Goal: Transaction & Acquisition: Register for event/course

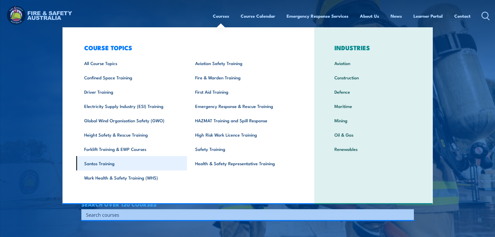
click at [100, 165] on link "Santos Training" at bounding box center [131, 163] width 111 height 14
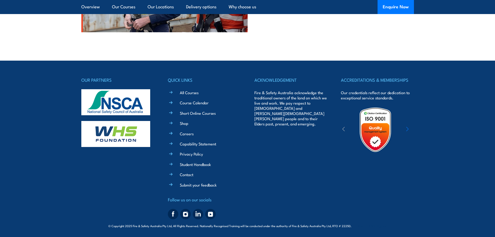
scroll to position [803, 0]
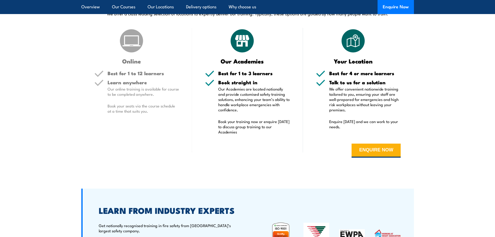
click at [376, 142] on form "ENQUIRE NOW" at bounding box center [358, 151] width 85 height 30
click at [376, 148] on button "ENQUIRE NOW" at bounding box center [375, 150] width 49 height 14
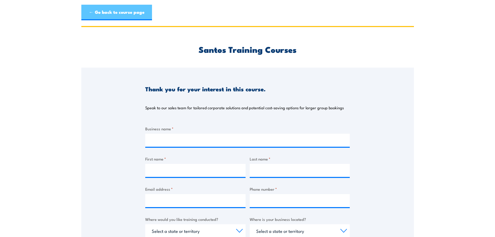
click at [118, 11] on link "← Go back to course page" at bounding box center [116, 13] width 71 height 16
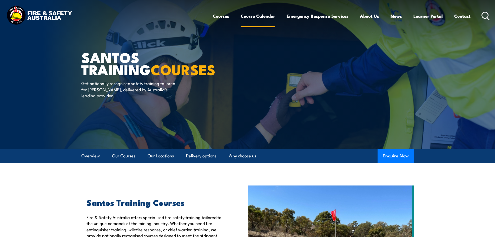
click at [250, 16] on link "Course Calendar" at bounding box center [257, 16] width 35 height 14
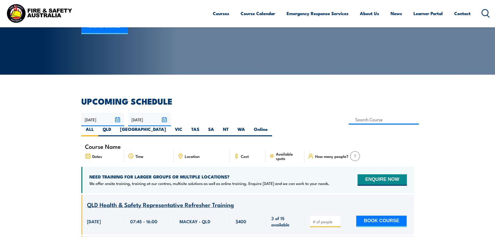
scroll to position [86, 0]
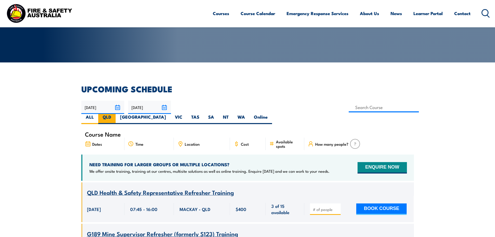
click at [116, 114] on label "QLD" at bounding box center [106, 119] width 17 height 10
click at [115, 114] on input "QLD" at bounding box center [112, 115] width 3 height 3
radio input "true"
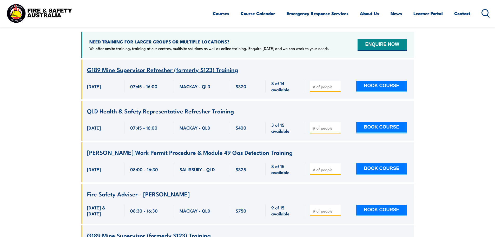
scroll to position [215, 0]
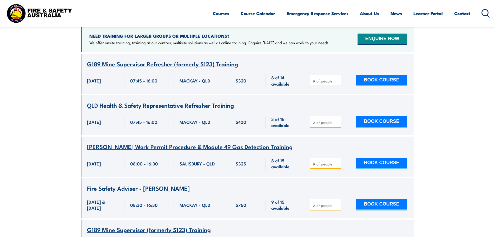
click at [319, 161] on input "number" at bounding box center [326, 163] width 26 height 5
type input "1"
click at [376, 161] on div "1 BOOK COURSE" at bounding box center [358, 163] width 109 height 26
click at [374, 157] on button "BOOK COURSE" at bounding box center [381, 162] width 50 height 11
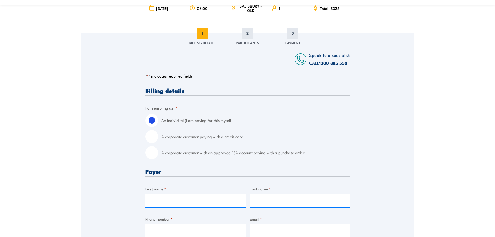
scroll to position [86, 0]
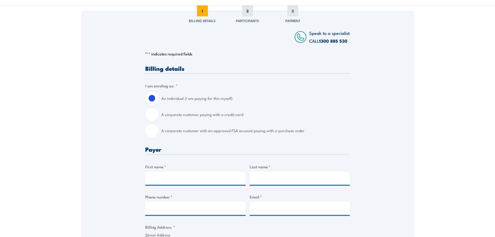
click at [151, 128] on input "A corporate customer with an approved FSA account paying with a purchase order" at bounding box center [151, 130] width 13 height 13
radio input "true"
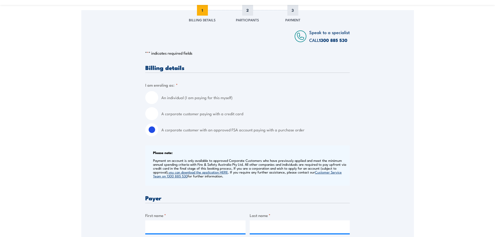
scroll to position [130, 0]
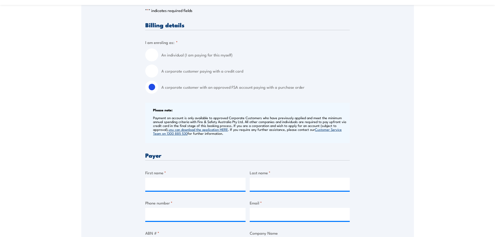
drag, startPoint x: 186, startPoint y: 175, endPoint x: 185, endPoint y: 178, distance: 2.9
click at [186, 177] on div "First name *" at bounding box center [195, 179] width 100 height 21
click at [183, 182] on input "First name *" at bounding box center [195, 183] width 100 height 13
type input "Karrina"
type input "Christie"
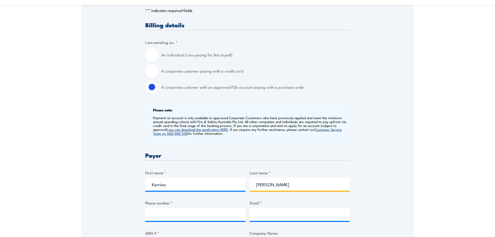
type input "0732395879"
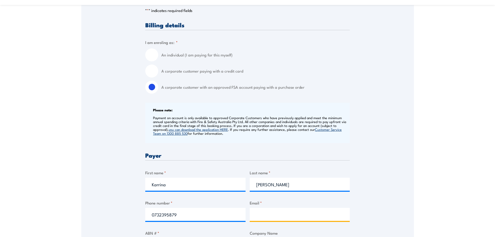
type input "training@grps.com.au"
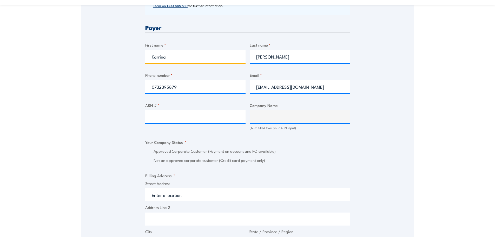
scroll to position [260, 0]
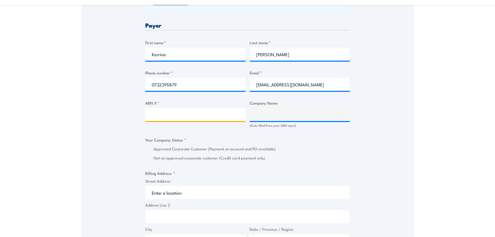
click at [168, 114] on input "ABN # *" at bounding box center [195, 114] width 100 height 13
click at [194, 115] on input "ABN # *" at bounding box center [195, 114] width 100 height 13
paste input "26 166 665 952"
type input "26 166 665 952"
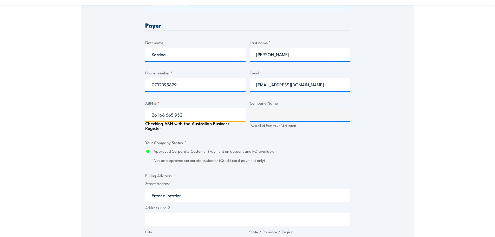
type input "GR PRODUCTION SERVICES PTY LTD"
radio input "true"
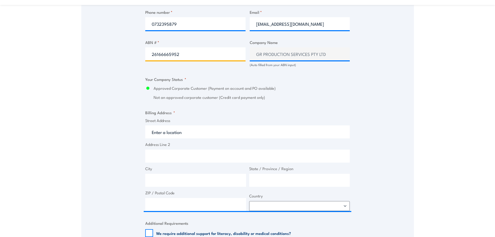
scroll to position [303, 0]
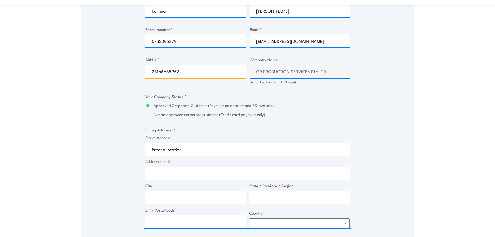
type input "26166665952"
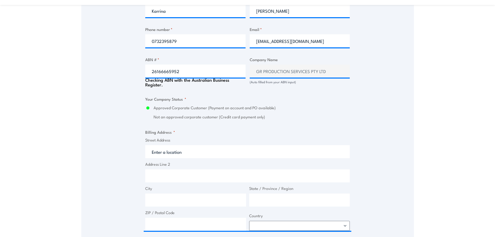
click at [195, 158] on div "Street Address Address Line 2 City State / Province / Region ZIP / Postal Code …" at bounding box center [247, 183] width 207 height 93
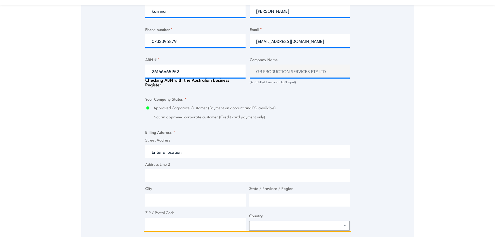
click at [189, 152] on input "Street Address" at bounding box center [247, 151] width 204 height 13
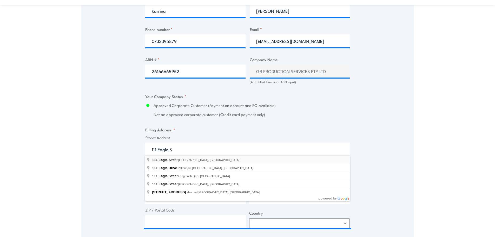
type input "111 Eagle Street, Brisbane City QLD, Australia"
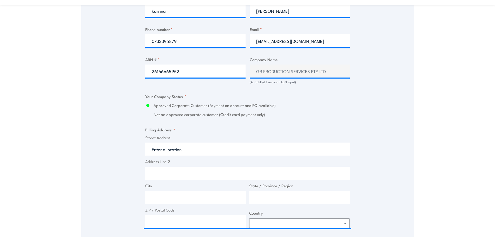
type input "111 Eagle St"
type input "Brisbane City"
type input "Queensland"
type input "4000"
select select "Australia"
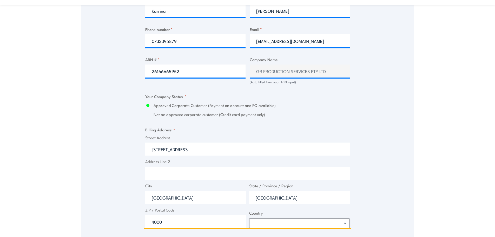
click at [172, 175] on input "Address Line 2" at bounding box center [247, 172] width 204 height 13
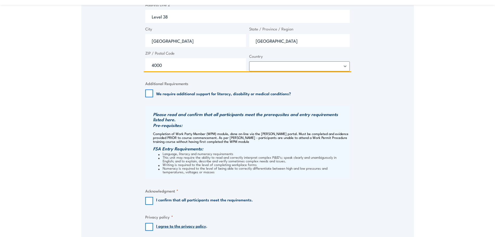
scroll to position [476, 0]
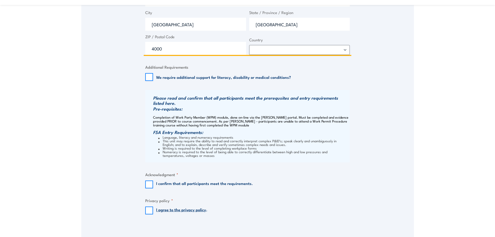
type input "Level 38"
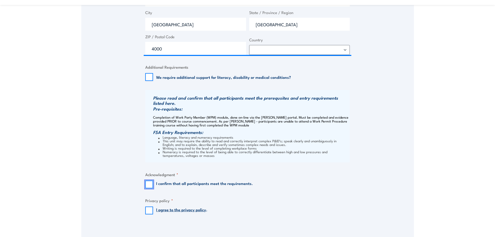
click at [147, 184] on input "I confirm that all participants meet the requirements." at bounding box center [149, 184] width 8 height 8
checkbox input "true"
click at [149, 212] on input "I agree to the privacy policy ." at bounding box center [149, 210] width 8 height 8
checkbox input "true"
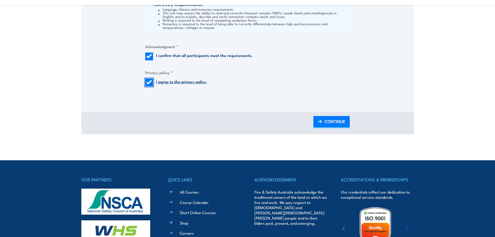
scroll to position [606, 0]
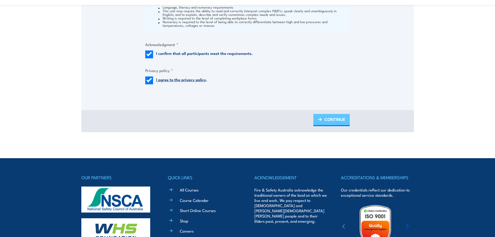
click at [337, 123] on span "CONTINUE" at bounding box center [334, 119] width 21 height 14
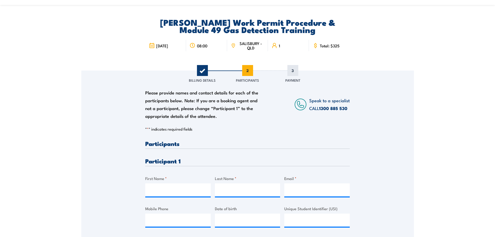
scroll to position [43, 0]
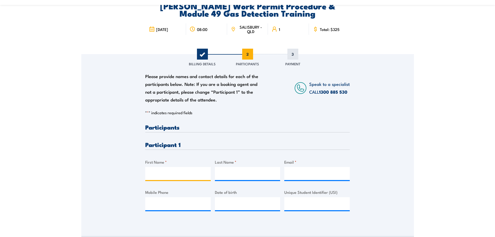
click at [176, 170] on input "First Name *" at bounding box center [177, 173] width 65 height 13
click at [171, 170] on input "First Name *" at bounding box center [177, 173] width 65 height 13
paste input "Robert"
type input "Robert"
click at [244, 173] on input "Last Name *" at bounding box center [247, 173] width 65 height 13
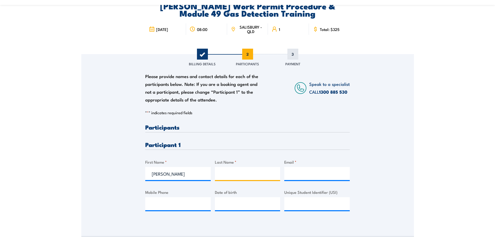
paste input "Markovic"
type input "Markovic"
click at [307, 172] on input "Email *" at bounding box center [316, 173] width 65 height 13
paste input "rpmtiling@gmail.com"
type input "rpmtiling@gmail.com"
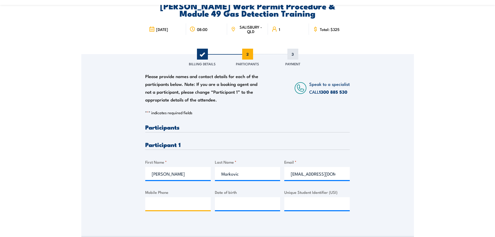
click at [166, 200] on input "Mobile Phone" at bounding box center [177, 203] width 65 height 13
paste input "0448 636 246"
type input "0448 636 246"
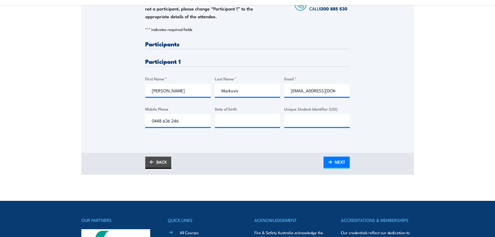
scroll to position [130, 0]
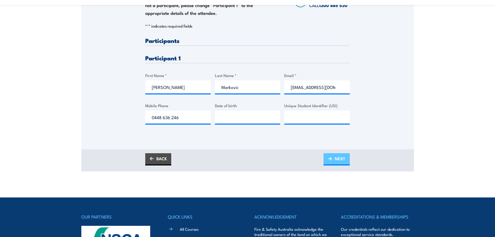
click at [338, 159] on span "NEXT" at bounding box center [339, 158] width 11 height 14
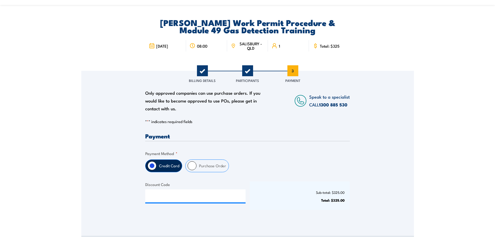
scroll to position [43, 0]
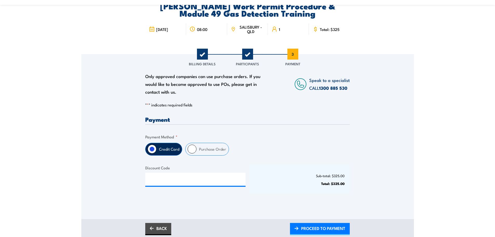
click at [194, 150] on input "Purchase Order" at bounding box center [191, 148] width 9 height 9
radio input "true"
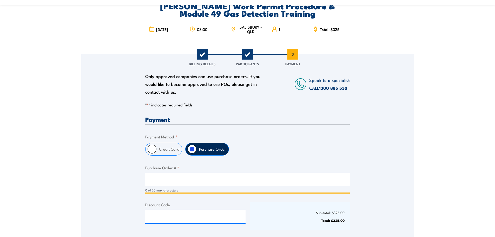
click at [176, 179] on input "Purchase Order # *" at bounding box center [247, 178] width 204 height 13
type input "107300"
click at [344, 153] on div "Credit Card Purchase Order" at bounding box center [247, 149] width 204 height 13
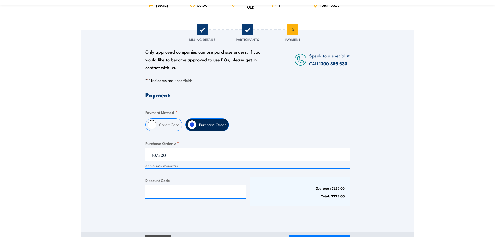
scroll to position [86, 0]
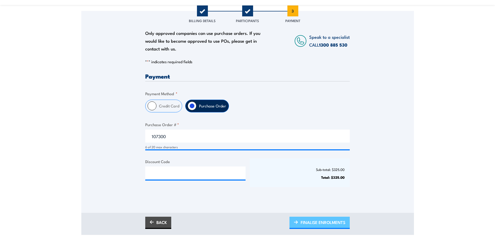
click at [313, 224] on span "FINALISE ENROLMENTS" at bounding box center [322, 222] width 45 height 14
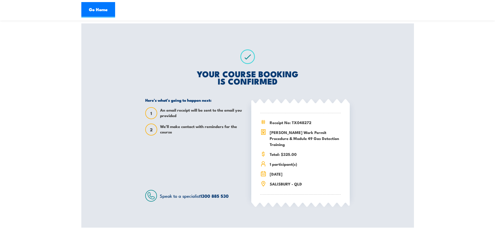
scroll to position [86, 0]
